Goal: Transaction & Acquisition: Purchase product/service

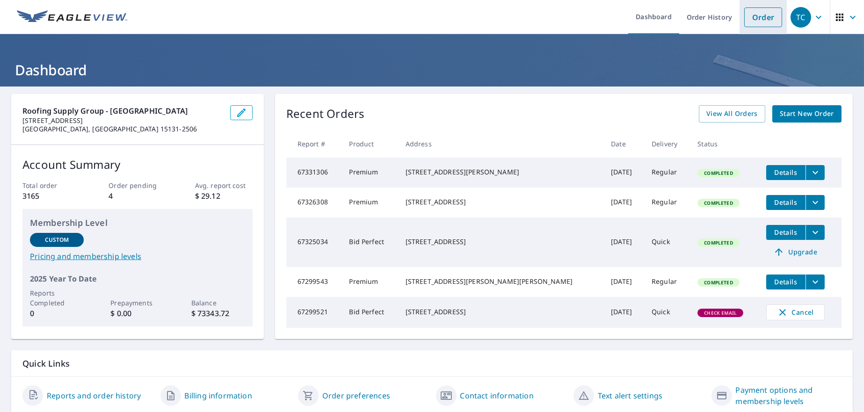
click at [747, 16] on link "Order" at bounding box center [763, 17] width 38 height 20
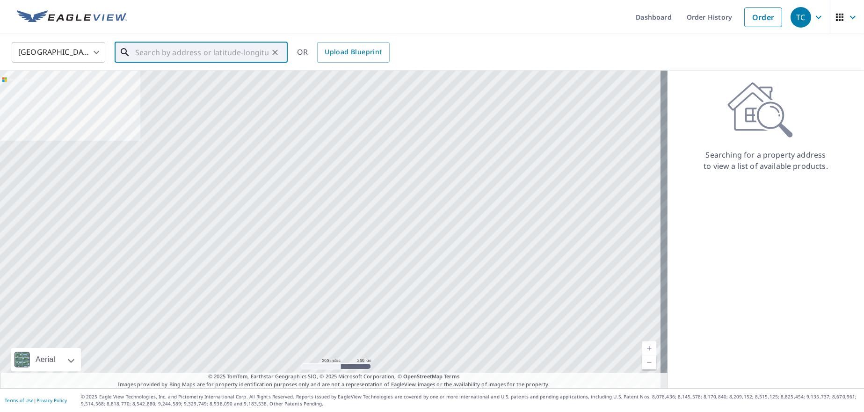
click at [213, 54] on input "text" at bounding box center [201, 52] width 133 height 26
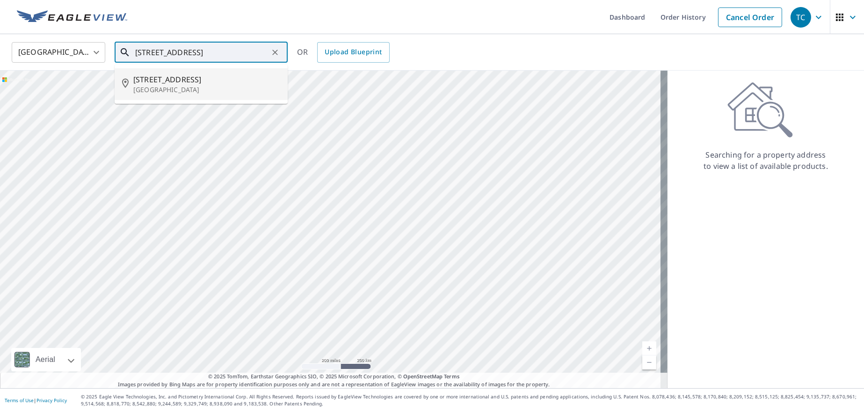
click at [168, 90] on p "[GEOGRAPHIC_DATA]" at bounding box center [206, 89] width 147 height 9
type input "[STREET_ADDRESS]"
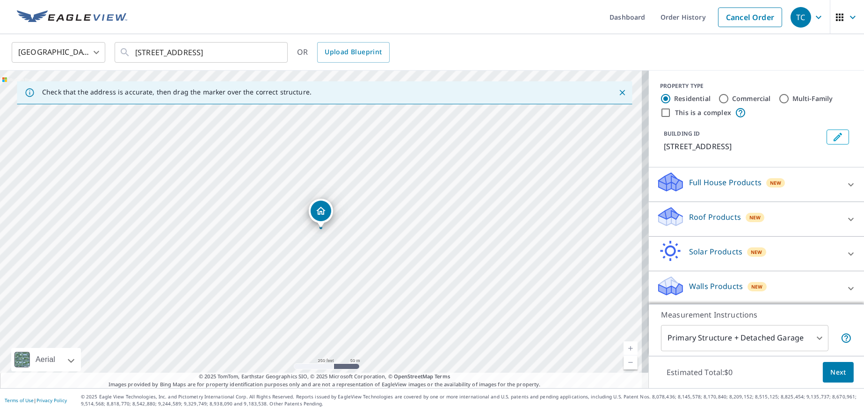
click at [845, 225] on icon at bounding box center [850, 219] width 11 height 11
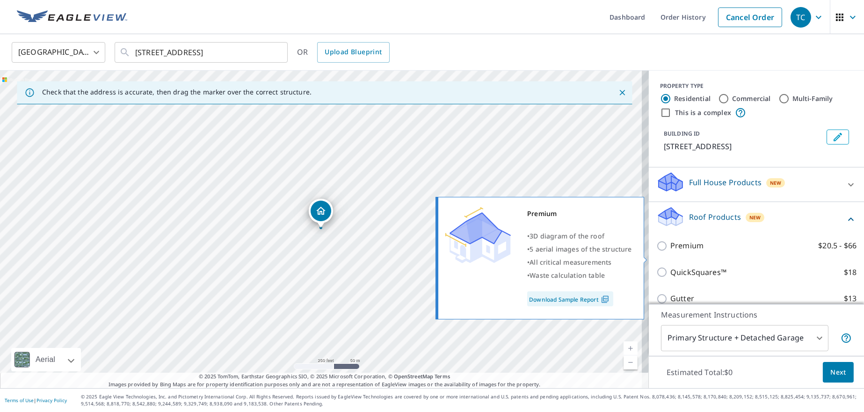
click at [656, 252] on input "Premium $20.5 - $66" at bounding box center [663, 245] width 14 height 11
checkbox input "true"
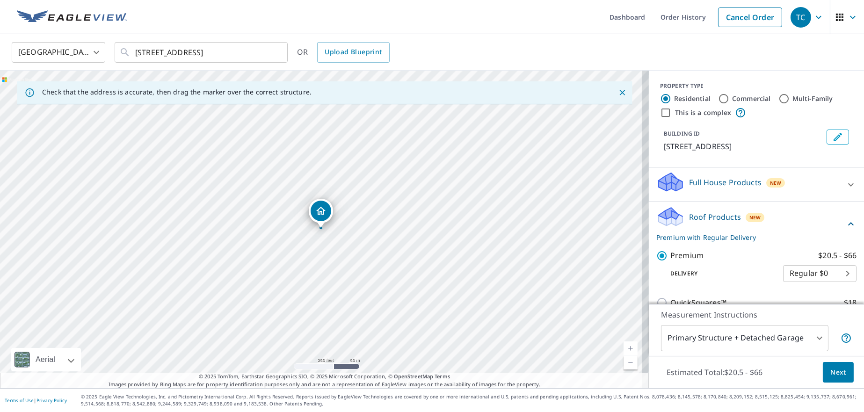
click at [832, 376] on span "Next" at bounding box center [838, 373] width 16 height 12
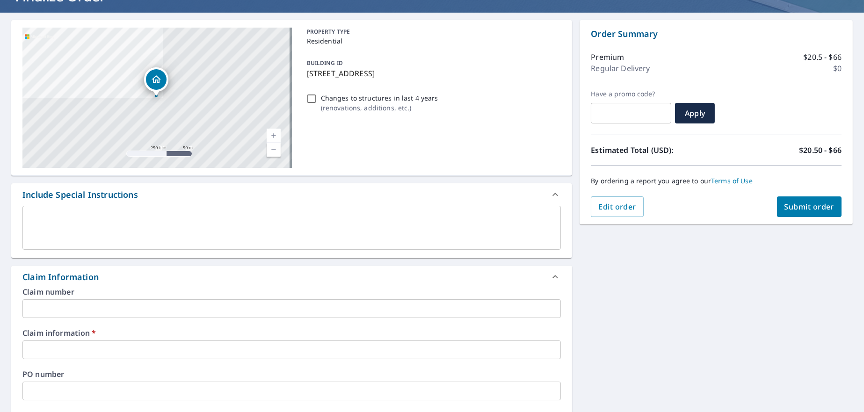
scroll to position [164, 0]
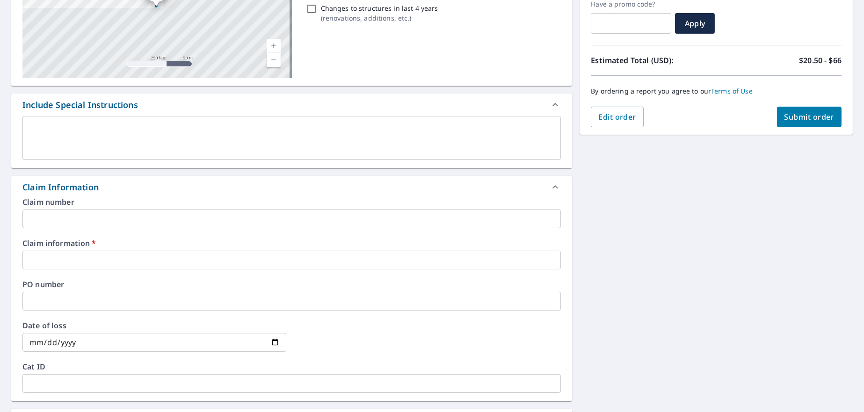
click at [88, 262] on input "text" at bounding box center [291, 260] width 538 height 19
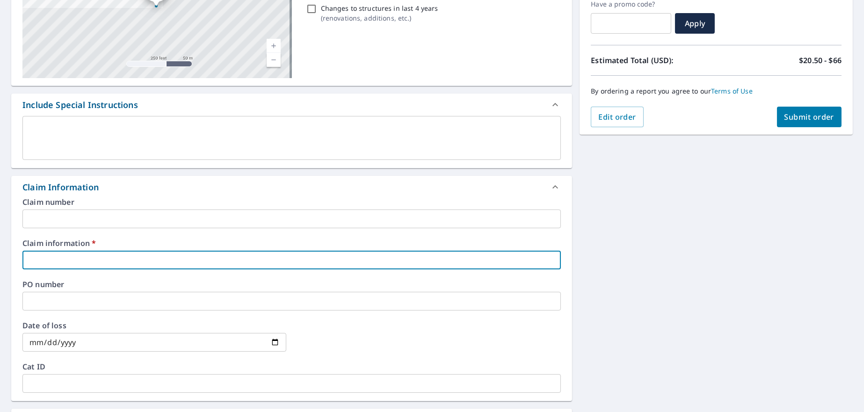
type input "210554"
checkbox input "true"
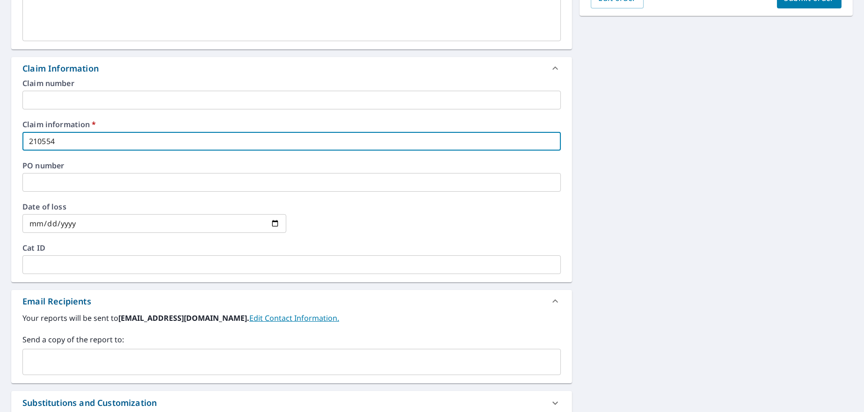
scroll to position [339, 0]
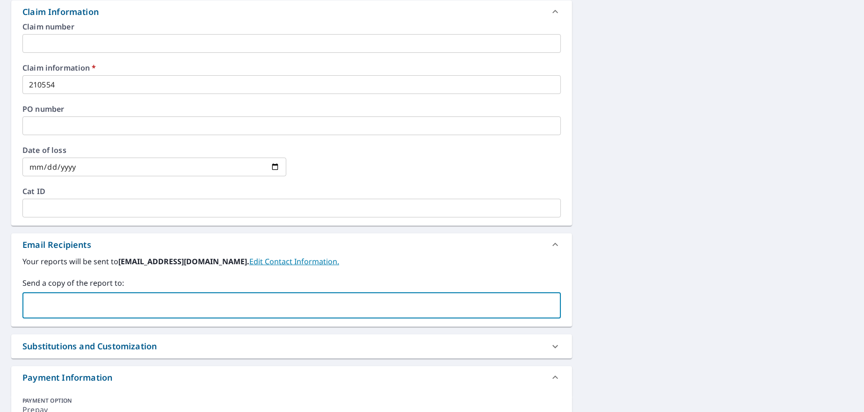
paste input "[EMAIL_ADDRESS][DOMAIN_NAME]"
type input "[EMAIL_ADDRESS][DOMAIN_NAME]"
checkbox input "true"
click at [148, 304] on input "text" at bounding box center [345, 305] width 394 height 18
paste input "[EMAIL_ADDRESS][DOMAIN_NAME]"
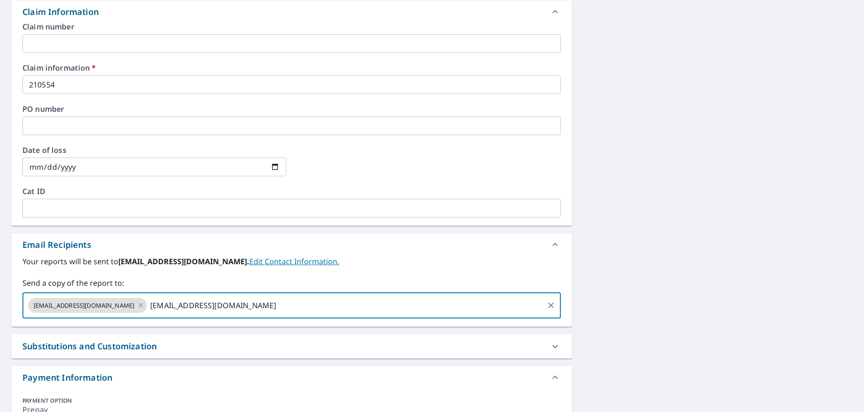
type input "[EMAIL_ADDRESS][DOMAIN_NAME]"
checkbox input "true"
paste input "[PERSON_NAME][EMAIL_ADDRESS][DOMAIN_NAME]"
type input "[PERSON_NAME][EMAIL_ADDRESS][DOMAIN_NAME]"
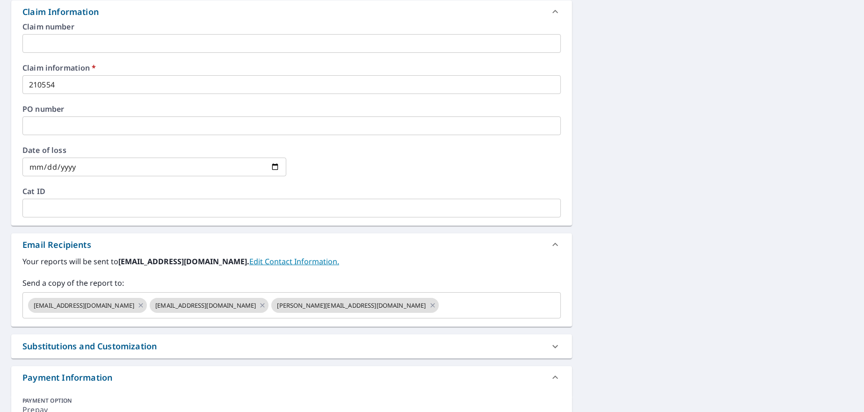
click at [360, 173] on div at bounding box center [429, 166] width 264 height 41
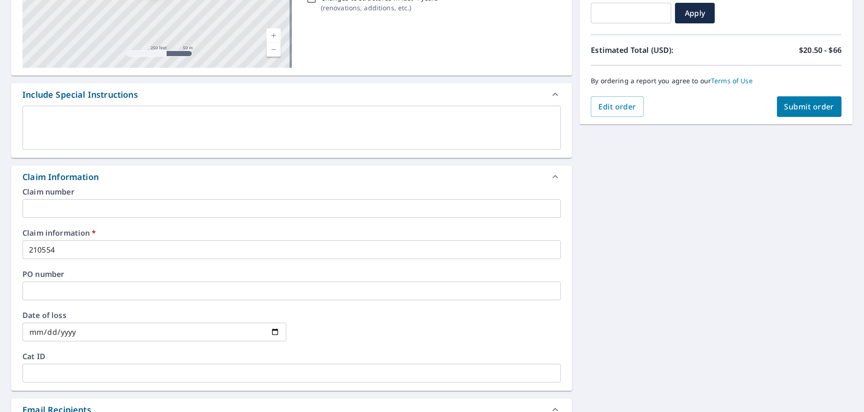
scroll to position [59, 0]
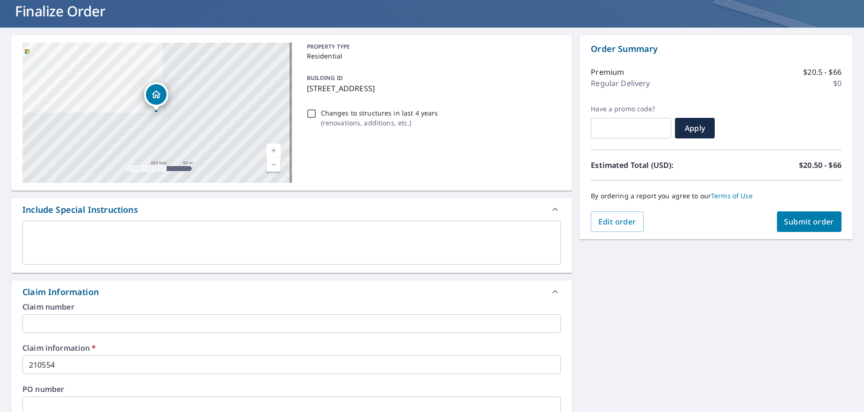
click at [797, 222] on span "Submit order" at bounding box center [809, 221] width 50 height 10
checkbox input "true"
